Goal: Transaction & Acquisition: Purchase product/service

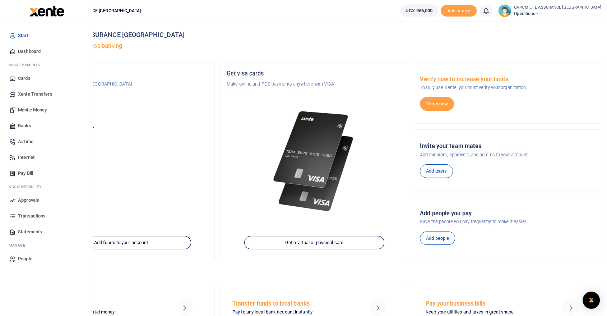
click at [29, 157] on span "Internet" at bounding box center [26, 157] width 17 height 7
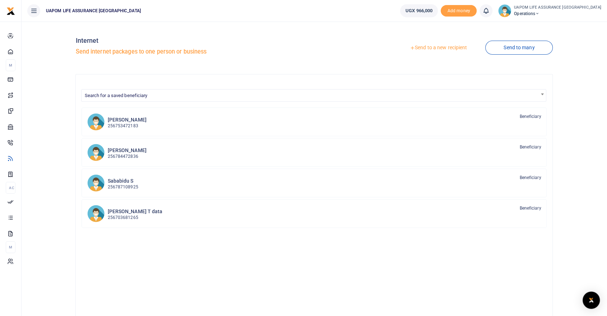
click at [449, 46] on link "Send to a new recipient" at bounding box center [438, 47] width 94 height 13
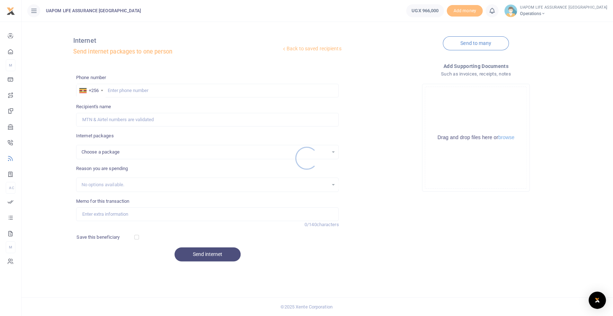
click at [224, 91] on div at bounding box center [306, 158] width 613 height 316
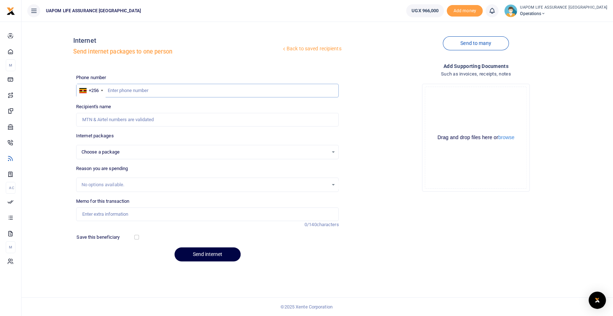
click at [224, 91] on input "text" at bounding box center [207, 91] width 263 height 14
paste input "M@ster&commander!@1912"
type input "M@ster&commander!@1912"
click at [224, 91] on input "M@ster&commander!@1912" at bounding box center [207, 91] width 263 height 14
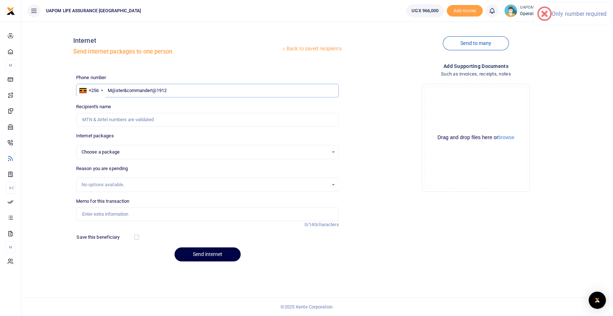
click at [224, 91] on input "M@ster&commander!@1912" at bounding box center [207, 91] width 263 height 14
click at [165, 94] on input "text" at bounding box center [207, 91] width 263 height 14
paste input "0393015223"
type input "0393015223"
select select
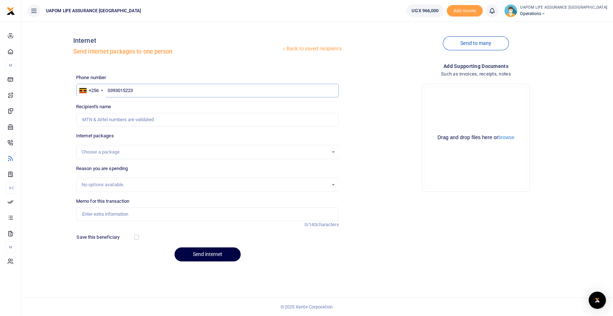
click at [163, 94] on input "0393015223" at bounding box center [207, 91] width 263 height 14
click at [109, 89] on input "0393015223" at bounding box center [207, 91] width 263 height 14
click at [156, 91] on input "0393015223" at bounding box center [207, 91] width 263 height 14
type input "0393015223"
click at [132, 153] on div "Choose a package" at bounding box center [204, 151] width 247 height 7
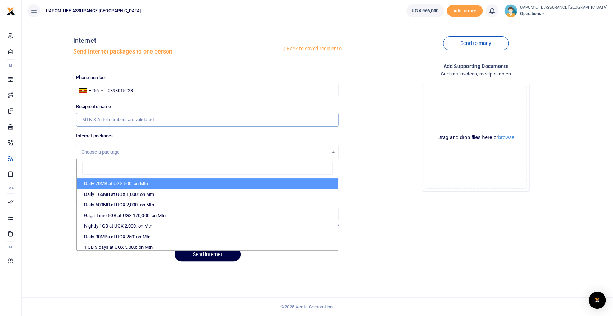
click at [147, 116] on input "Recipient's name" at bounding box center [207, 120] width 263 height 14
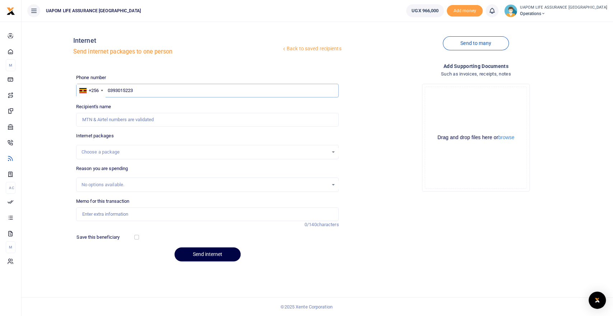
click at [150, 88] on input "0393015223" at bounding box center [207, 91] width 263 height 14
click at [130, 151] on div "Choose a package" at bounding box center [204, 151] width 247 height 7
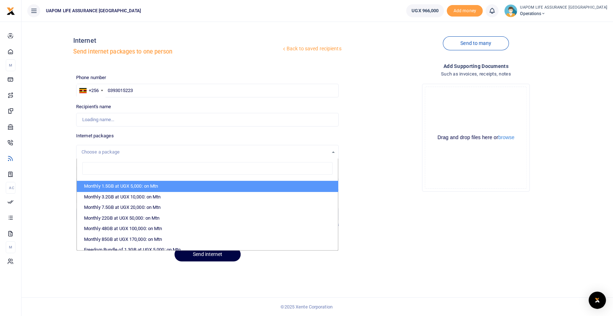
scroll to position [120, 0]
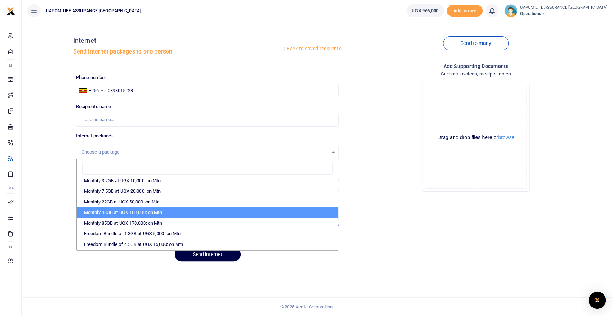
click at [179, 213] on li "Monthly 48GB at UGX 100,000: on Mtn" at bounding box center [207, 212] width 261 height 11
select select "CXpJYDqUGIMMdw3YXKilkAodr3ix5COxhfDPjKXwhoHFAxMIqXt/dw=="
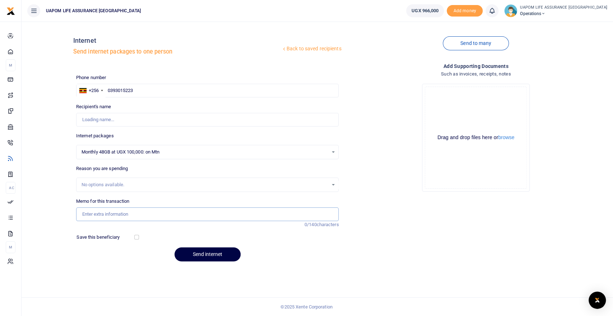
click at [120, 209] on input "Memo for this transaction" at bounding box center [207, 214] width 263 height 14
click at [126, 120] on input "Recipient's name" at bounding box center [207, 120] width 263 height 14
type input "Bancasuranc Team"
click at [178, 213] on input "Memo for this transaction" at bounding box center [207, 214] width 263 height 14
type input "Support work"
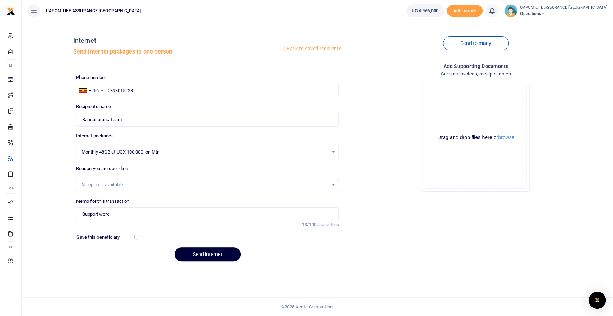
click at [219, 257] on button "Send internet" at bounding box center [207, 254] width 66 height 14
click at [495, 12] on icon at bounding box center [491, 11] width 7 height 8
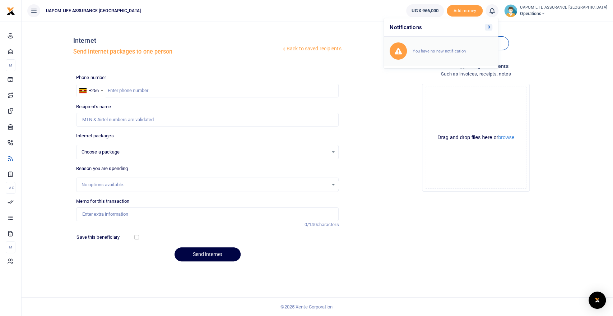
click at [445, 49] on small "You have no new notification" at bounding box center [438, 50] width 53 height 5
click at [495, 11] on icon at bounding box center [491, 11] width 7 height 8
click at [464, 48] on small "You have no new notification" at bounding box center [438, 50] width 53 height 5
click at [495, 8] on icon at bounding box center [491, 11] width 7 height 8
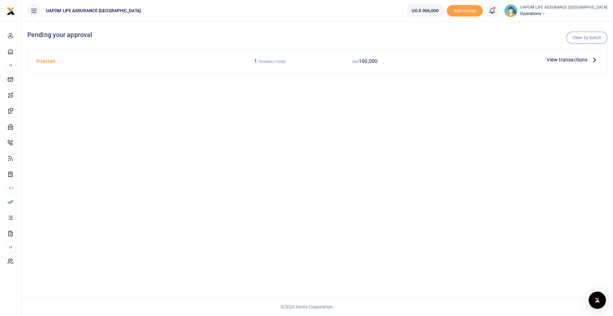
click at [495, 9] on icon at bounding box center [491, 11] width 7 height 8
click at [463, 50] on div "Transactions to act upon You have 1 awaiting for your to act on" at bounding box center [452, 51] width 80 height 13
click at [592, 38] on link "View by batch" at bounding box center [586, 38] width 41 height 12
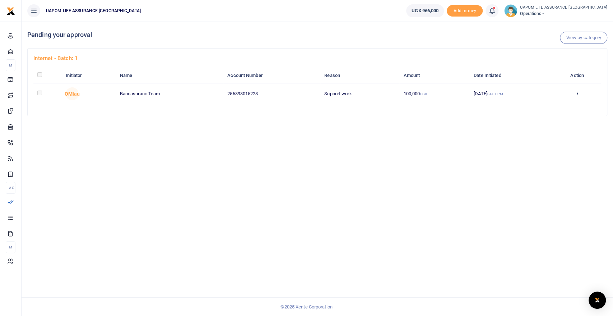
click at [577, 93] on div at bounding box center [306, 158] width 613 height 316
click at [577, 93] on icon at bounding box center [576, 92] width 5 height 5
click at [547, 106] on link "Approve" at bounding box center [551, 105] width 57 height 10
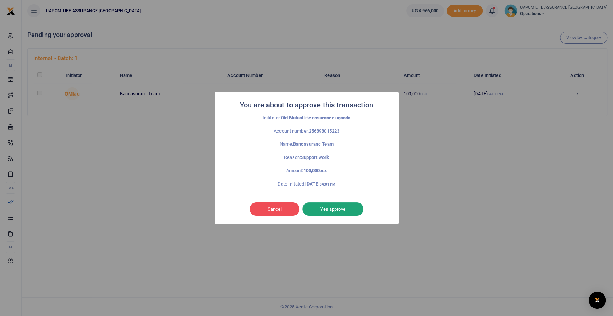
click at [337, 206] on button "Yes approve" at bounding box center [332, 209] width 61 height 14
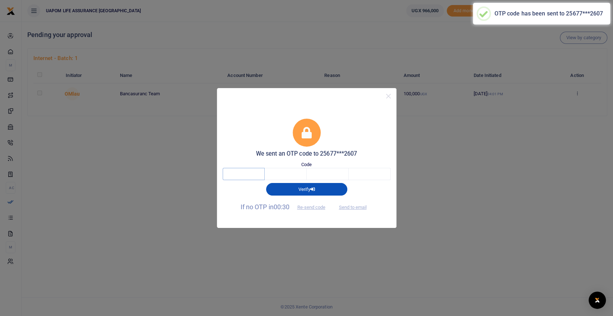
click at [229, 174] on input "text" at bounding box center [244, 174] width 42 height 12
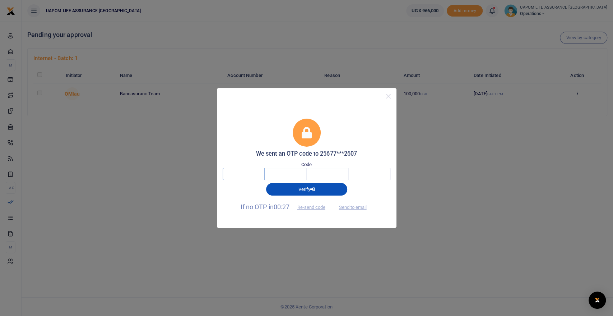
click at [229, 174] on input "text" at bounding box center [244, 174] width 42 height 12
type input "8"
type input "2"
type input "8"
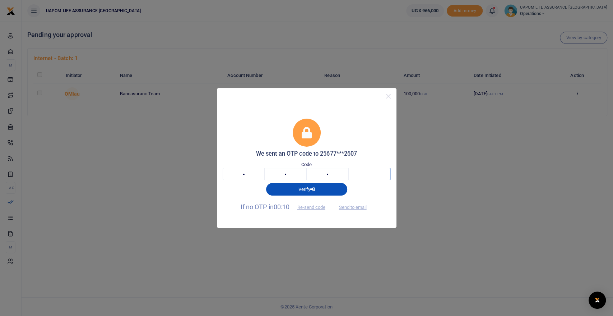
type input "9"
